Goal: Transaction & Acquisition: Purchase product/service

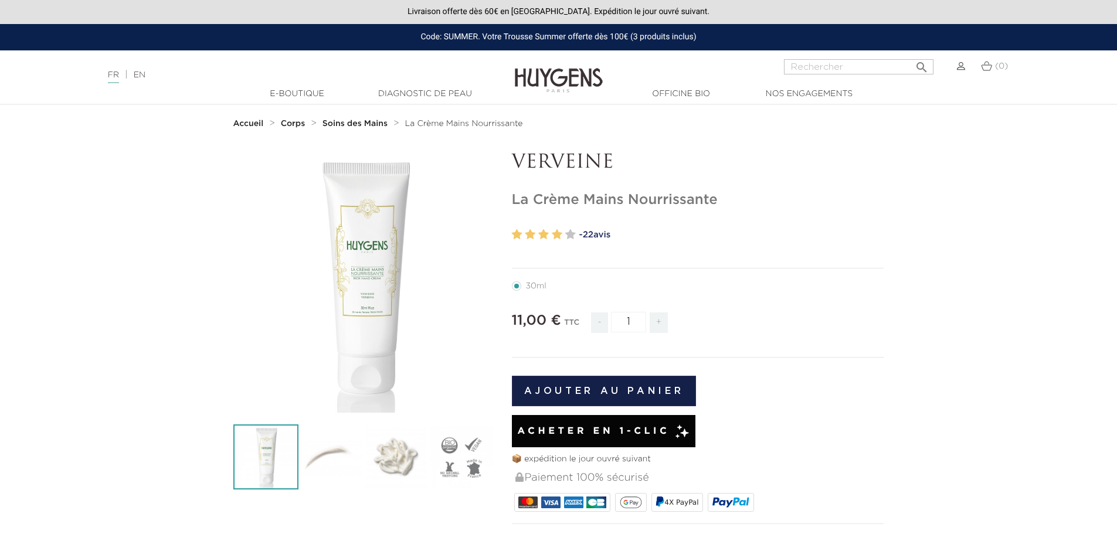
click at [586, 424] on span "Acheter en 1-clic" at bounding box center [593, 431] width 152 height 14
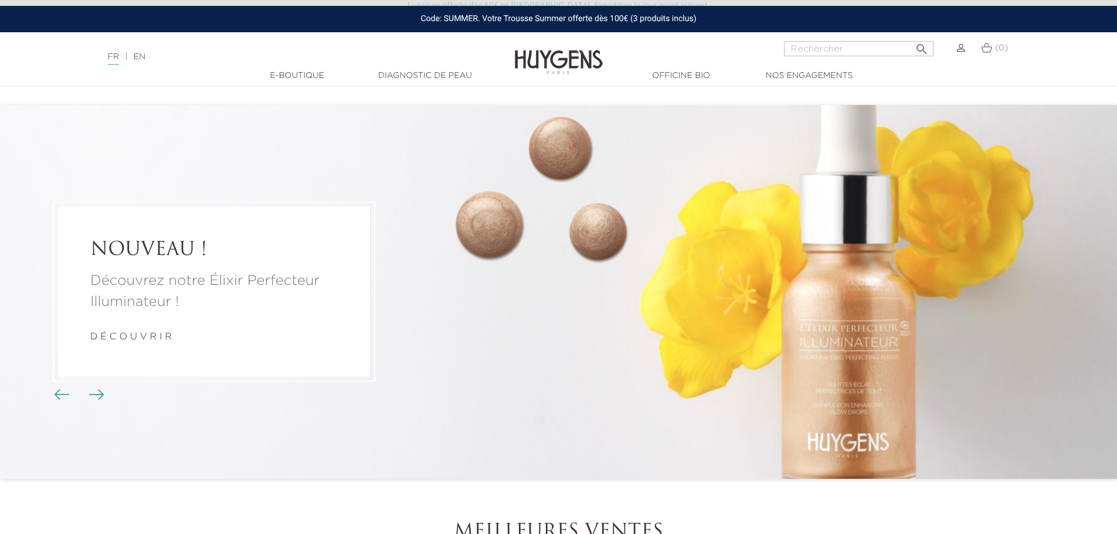
scroll to position [352, 0]
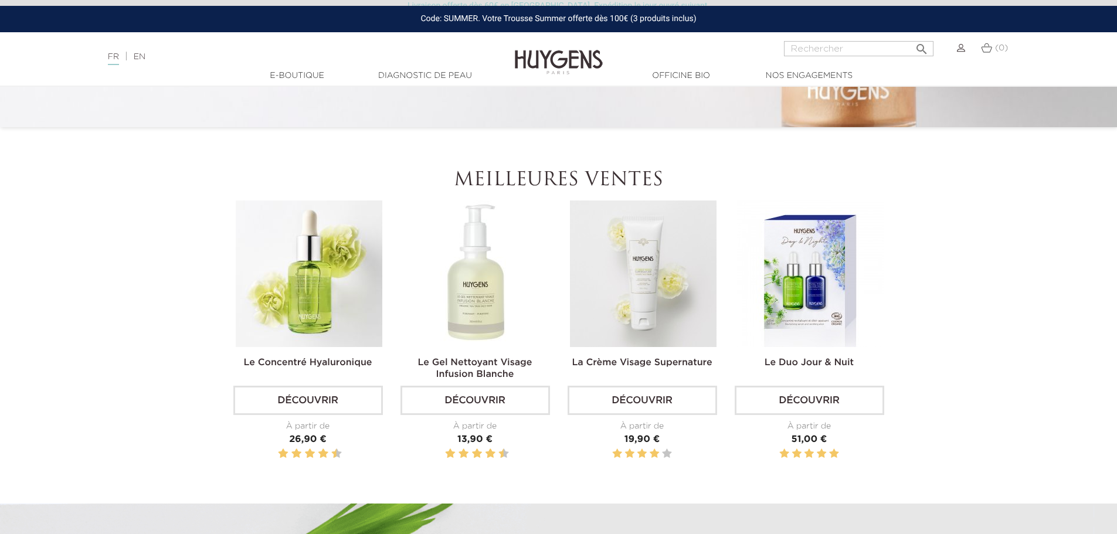
click at [484, 392] on link "Découvrir" at bounding box center [474, 400] width 149 height 29
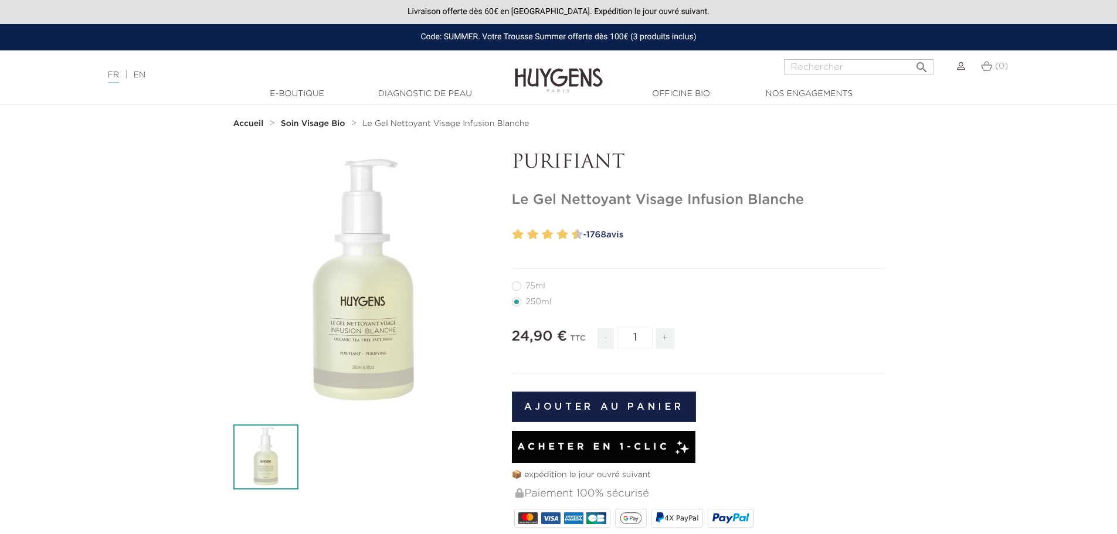
click at [537, 288] on label11"] "75ml" at bounding box center [535, 285] width 47 height 9
radio input "true"
click at [610, 441] on span "Acheter en 1-clic" at bounding box center [593, 447] width 152 height 14
